Goal: Transaction & Acquisition: Obtain resource

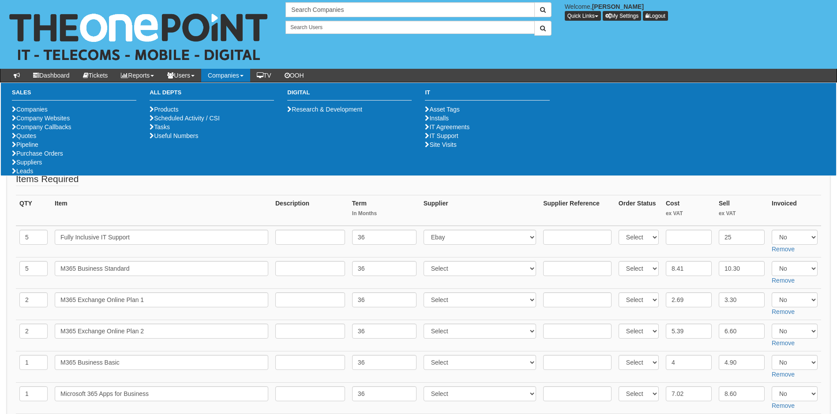
drag, startPoint x: 238, startPoint y: 75, endPoint x: 231, endPoint y: 86, distance: 12.7
click at [238, 75] on link "Companies" at bounding box center [225, 75] width 49 height 13
click at [51, 157] on link "Purchase Orders" at bounding box center [37, 153] width 51 height 7
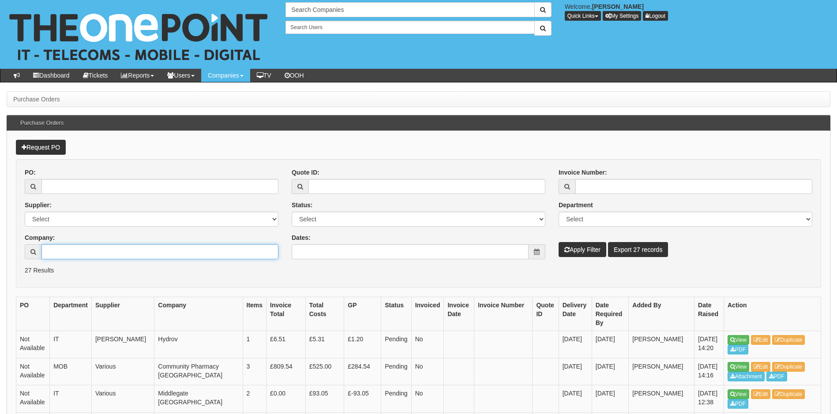
click at [83, 252] on input "Company:" at bounding box center [159, 251] width 237 height 15
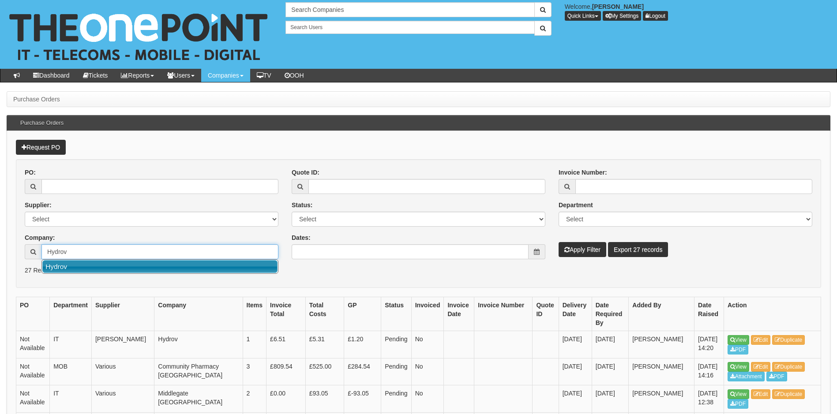
click at [56, 265] on link "Hydrov" at bounding box center [159, 266] width 235 height 13
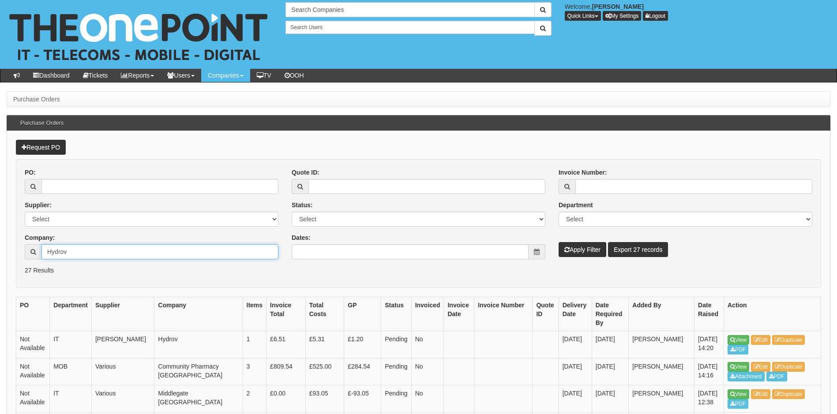
type input "Hydrov"
click at [577, 252] on button "Apply Filter" at bounding box center [582, 249] width 48 height 15
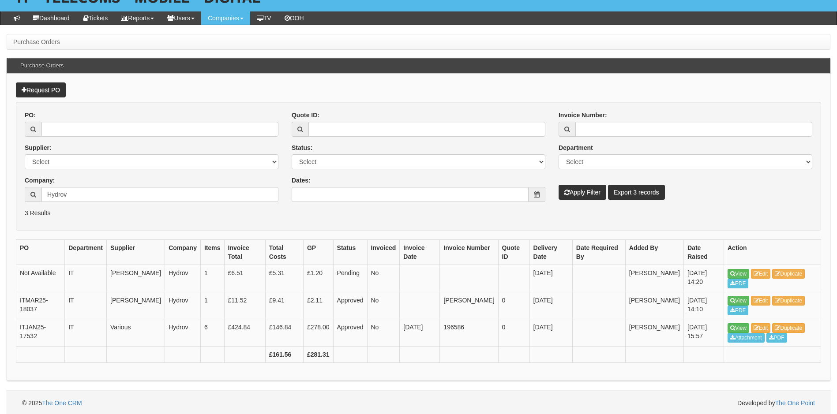
scroll to position [60, 0]
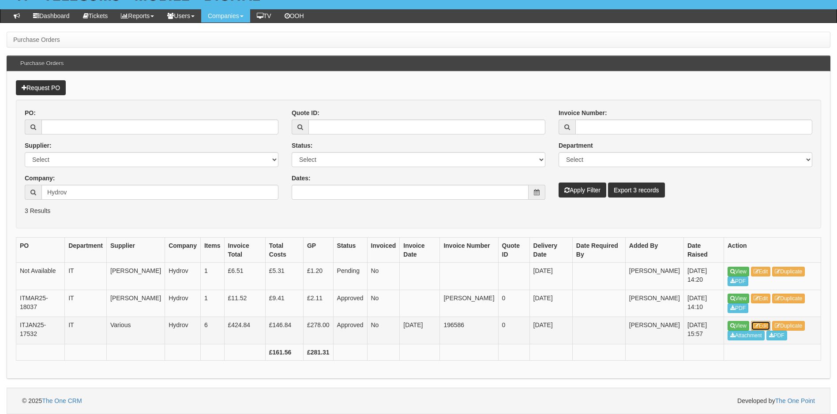
click at [756, 325] on icon at bounding box center [755, 325] width 5 height 5
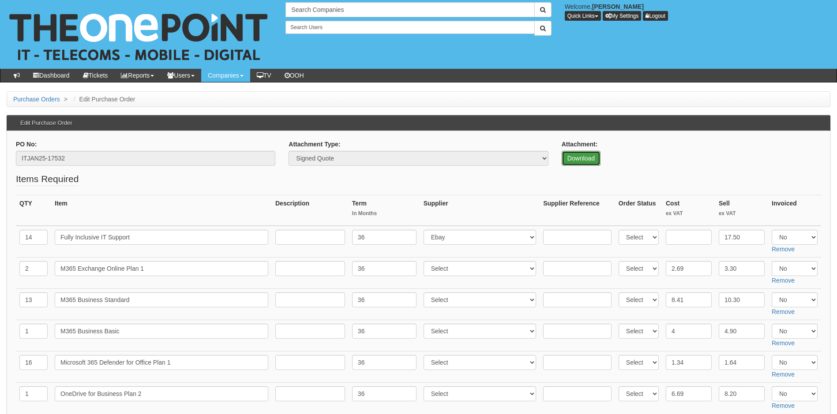
click at [581, 161] on link "Download" at bounding box center [581, 158] width 39 height 15
click at [587, 47] on div "Search Companies Welcome, Katrina Day Quick Links Add Appointment Appointments …" at bounding box center [418, 34] width 850 height 69
